Goal: Transaction & Acquisition: Purchase product/service

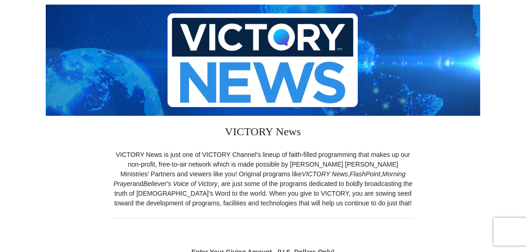
scroll to position [116, 0]
radio input "true"
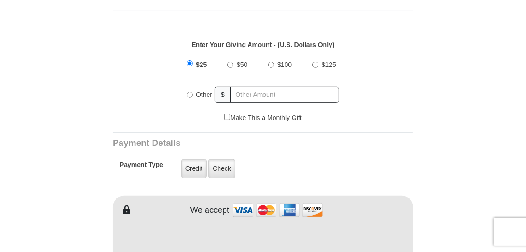
scroll to position [324, 0]
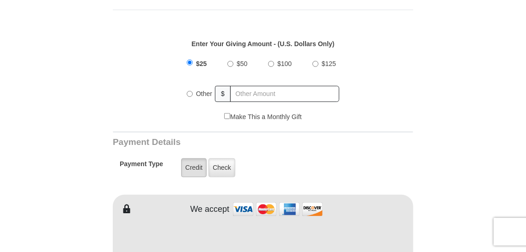
click at [189, 171] on label "Credit" at bounding box center [193, 167] width 25 height 19
click at [0, 0] on input "Credit" at bounding box center [0, 0] width 0 height 0
click at [191, 170] on label "Credit" at bounding box center [193, 167] width 25 height 19
click at [0, 0] on input "Credit" at bounding box center [0, 0] width 0 height 0
click at [197, 169] on label "Credit" at bounding box center [193, 167] width 25 height 19
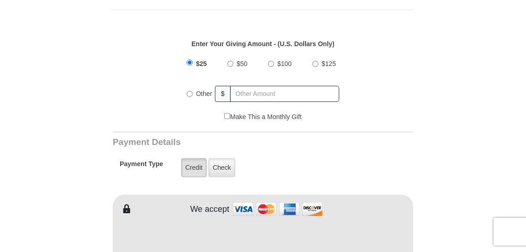
click at [0, 0] on input "Credit" at bounding box center [0, 0] width 0 height 0
click at [194, 166] on label "Credit" at bounding box center [193, 167] width 25 height 19
click at [0, 0] on input "Credit" at bounding box center [0, 0] width 0 height 0
click at [196, 166] on label "Credit" at bounding box center [193, 167] width 25 height 19
click at [0, 0] on input "Credit" at bounding box center [0, 0] width 0 height 0
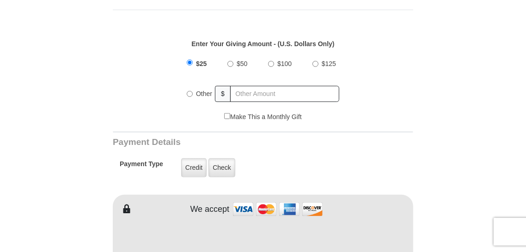
click at [243, 204] on img at bounding box center [277, 210] width 92 height 20
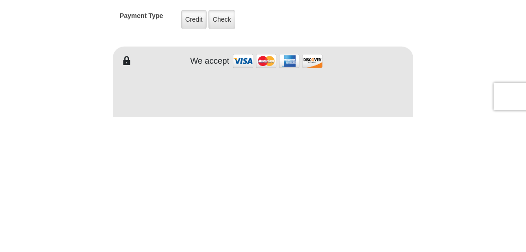
scroll to position [337, 0]
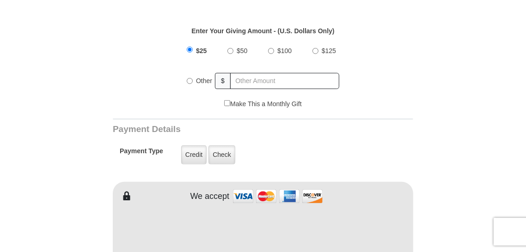
click at [245, 195] on img at bounding box center [277, 197] width 92 height 20
click at [242, 197] on img at bounding box center [277, 197] width 92 height 20
click at [241, 197] on img at bounding box center [277, 197] width 92 height 20
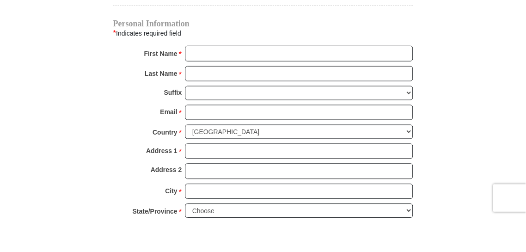
scroll to position [654, 0]
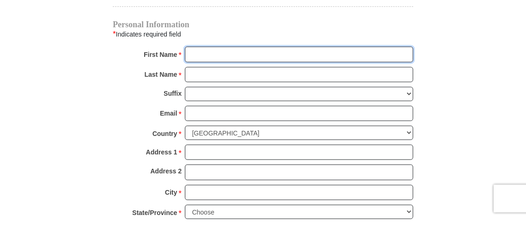
click at [206, 87] on input "First Name *" at bounding box center [299, 87] width 228 height 16
type input "[PERSON_NAME]"
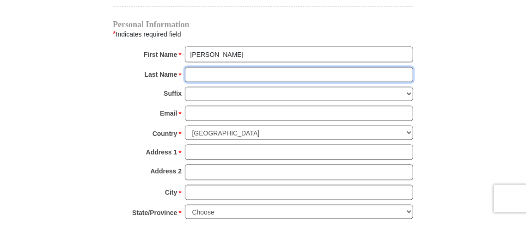
click at [206, 109] on input "Last Name *" at bounding box center [299, 108] width 228 height 16
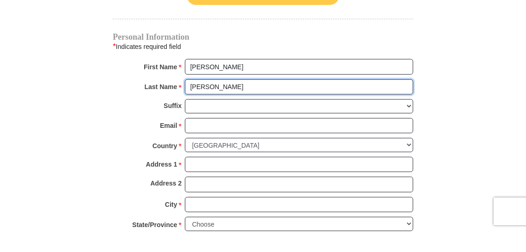
type input "[PERSON_NAME]"
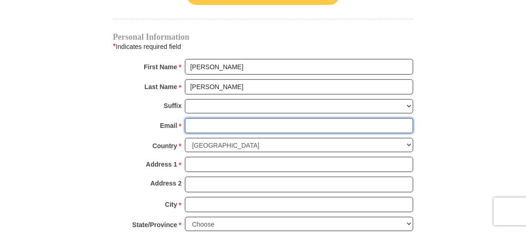
click at [206, 148] on input "Email *" at bounding box center [299, 147] width 228 height 16
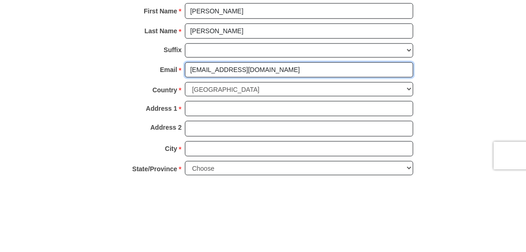
type input "[EMAIL_ADDRESS][DOMAIN_NAME]"
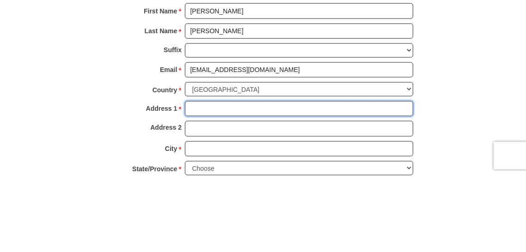
click at [213, 187] on input "Address 1 *" at bounding box center [299, 185] width 228 height 16
click at [208, 186] on input "[STREET_ADDRESS][PERSON_NAME]" at bounding box center [299, 185] width 228 height 16
click at [292, 188] on input "[STREET_ADDRESS][PERSON_NAME]" at bounding box center [299, 185] width 228 height 16
click at [209, 181] on input "[STREET_ADDRESS][PERSON_NAME]" at bounding box center [299, 185] width 228 height 16
click at [212, 185] on input "[STREET_ADDRESS][PERSON_NAME]" at bounding box center [299, 185] width 228 height 16
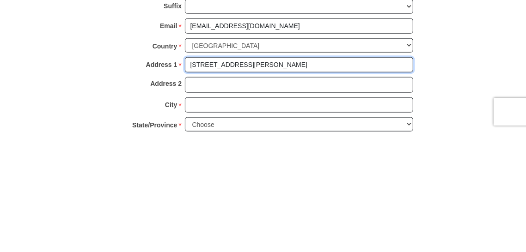
type input "[STREET_ADDRESS][PERSON_NAME]"
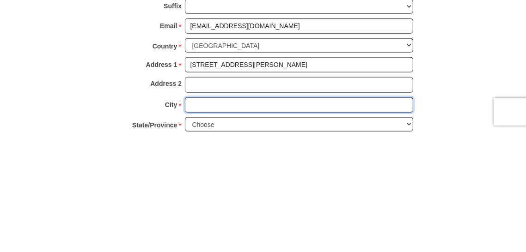
click at [204, 222] on input "City *" at bounding box center [299, 226] width 228 height 16
type input "[PERSON_NAME]"
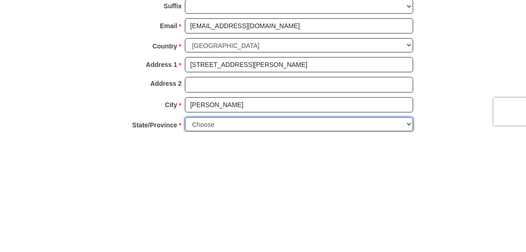
click at [209, 247] on select "Choose [US_STATE] [US_STATE] [US_STATE] [US_STATE] [US_STATE] Armed Forces Amer…" at bounding box center [299, 244] width 228 height 14
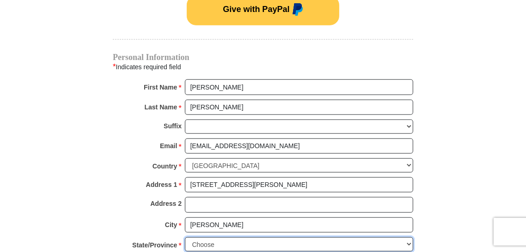
select select "AL"
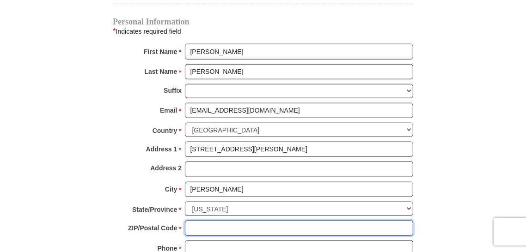
click at [211, 229] on input "ZIP/Postal Code *" at bounding box center [299, 229] width 228 height 16
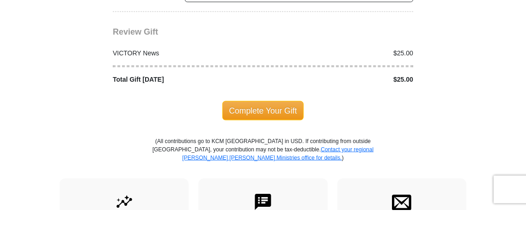
scroll to position [901, 0]
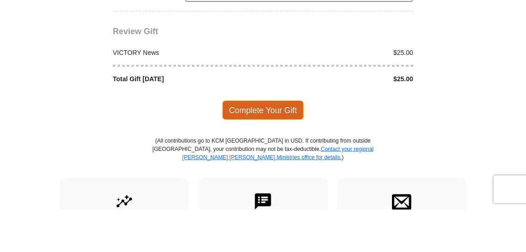
type input "35452-4275"
click at [277, 150] on span "Complete Your Gift" at bounding box center [263, 152] width 82 height 19
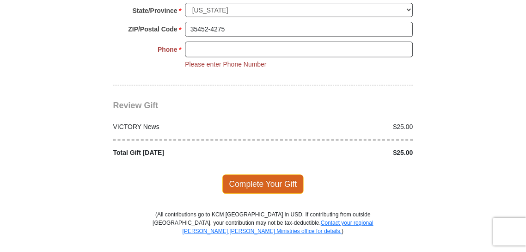
scroll to position [887, 0]
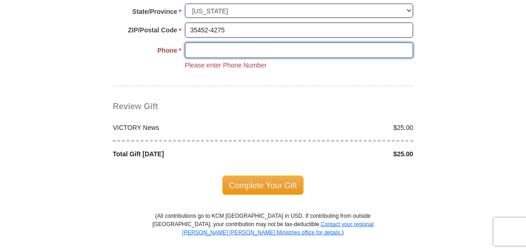
click at [200, 50] on input "Phone * *" at bounding box center [299, 50] width 228 height 16
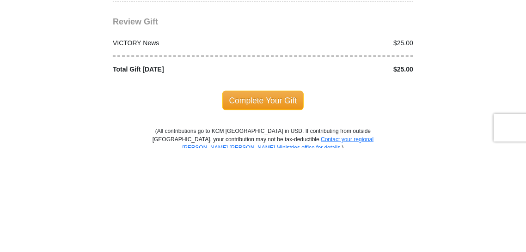
scroll to position [868, 0]
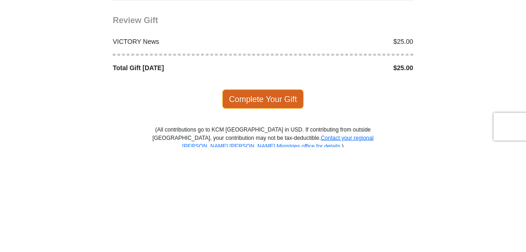
type input "2052131803"
click at [271, 205] on span "Complete Your Gift" at bounding box center [263, 203] width 82 height 19
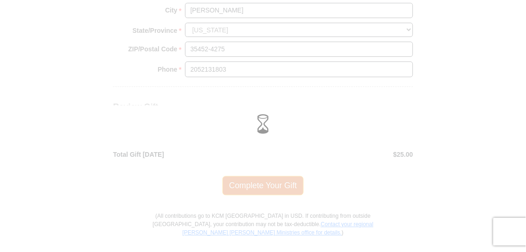
scroll to position [912, 0]
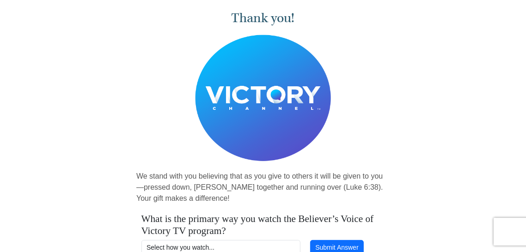
scroll to position [35, 0]
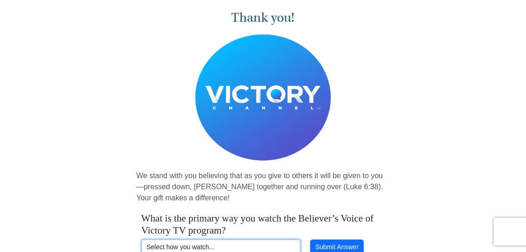
click at [164, 245] on select "Select how you watch... Daystar Morning Daystar Evening KCM.org GoVictory.com V…" at bounding box center [220, 248] width 159 height 16
click at [440, 215] on div "Thank you! We stand with you believing that as you give to others it will be gi…" at bounding box center [263, 146] width 526 height 300
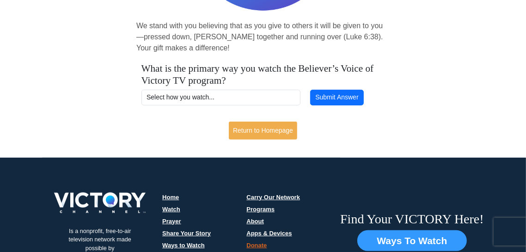
scroll to position [172, 0]
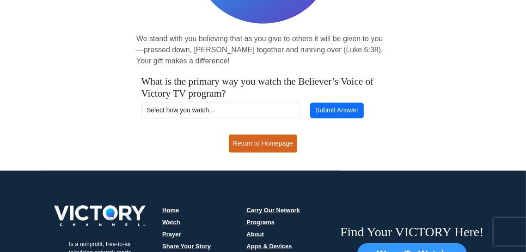
click at [266, 144] on link "Return to Homepage" at bounding box center [263, 143] width 68 height 18
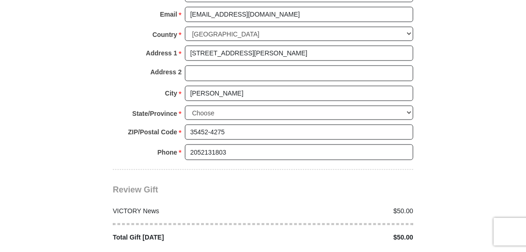
scroll to position [785, 0]
